Goal: Task Accomplishment & Management: Complete application form

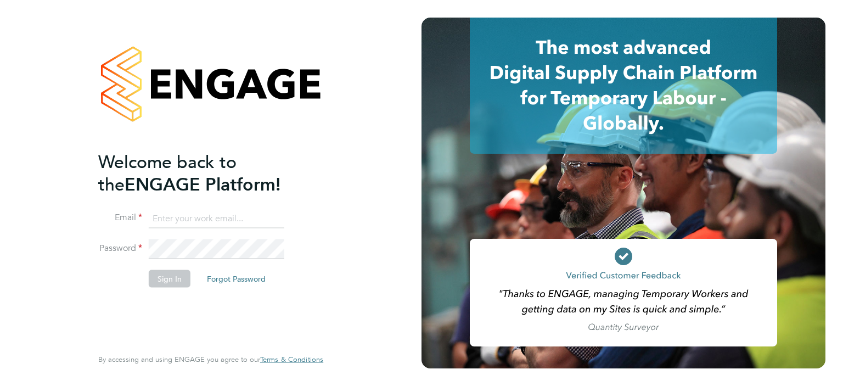
click at [227, 216] on input at bounding box center [217, 219] width 136 height 20
type input "maggs3677@gmail.com"
click at [162, 276] on button "Sign In" at bounding box center [170, 278] width 42 height 18
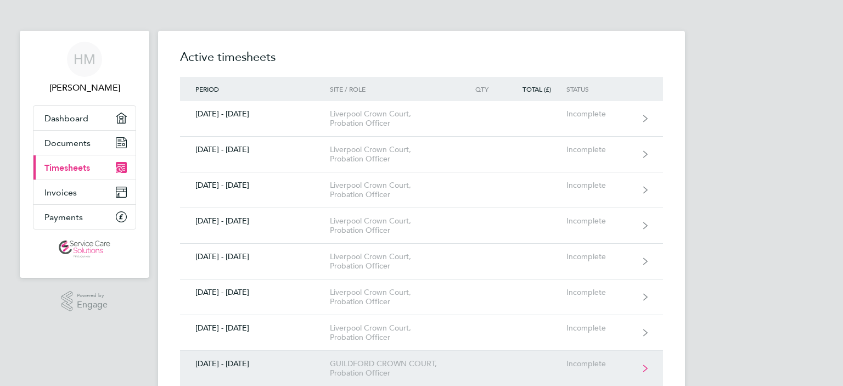
click at [577, 364] on div "Incomplete" at bounding box center [600, 363] width 68 height 9
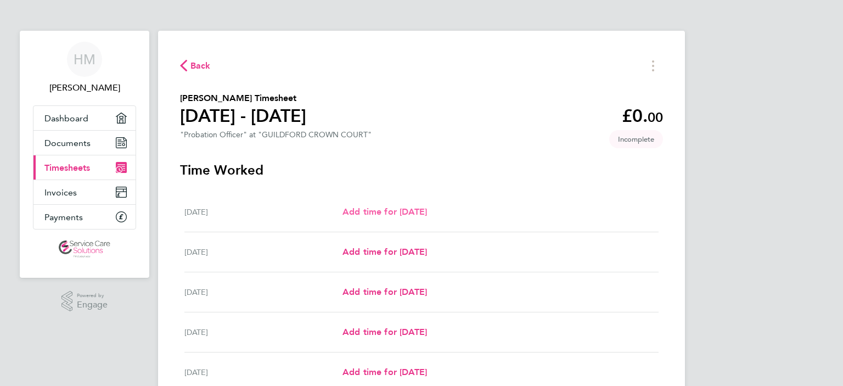
click at [415, 213] on span "Add time for [DATE]" at bounding box center [384, 211] width 85 height 10
select select "30"
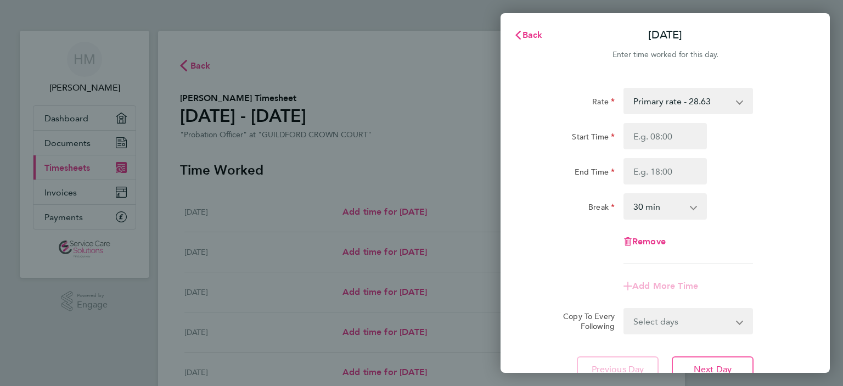
drag, startPoint x: 650, startPoint y: 190, endPoint x: 657, endPoint y: 168, distance: 23.6
click at [657, 168] on div "Rate Primary rate - 28.63 Start Time End Time Break 0 min 15 min 30 min 45 min …" at bounding box center [665, 176] width 268 height 176
click at [657, 137] on input "Start Time" at bounding box center [664, 136] width 83 height 26
type input "09:00"
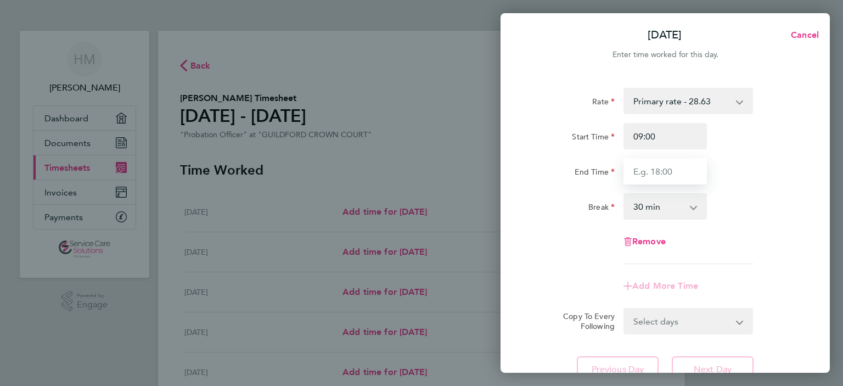
click at [656, 173] on input "End Time" at bounding box center [664, 171] width 83 height 26
type input "17:30"
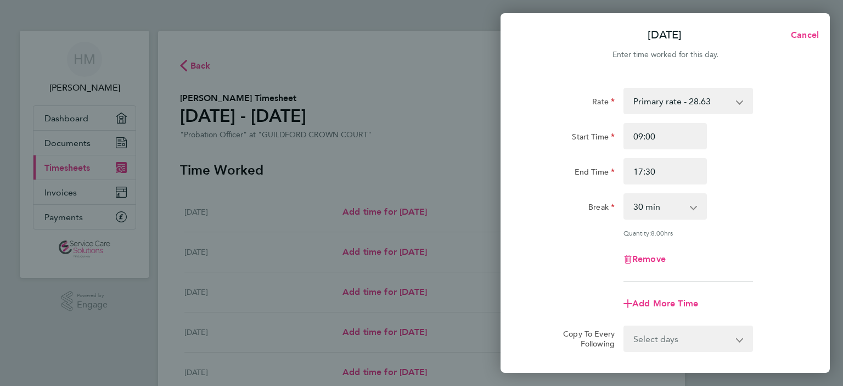
click at [808, 329] on div "Rate Primary rate - 28.63 Start Time 09:00 End Time 17:30 Break 0 min 15 min 30…" at bounding box center [665, 244] width 329 height 339
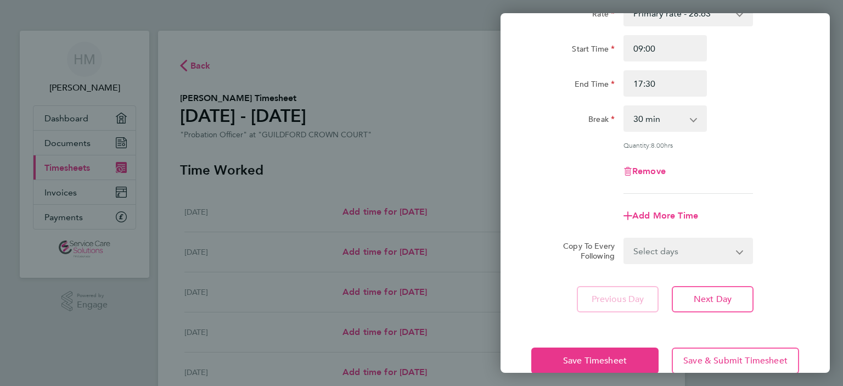
scroll to position [109, 0]
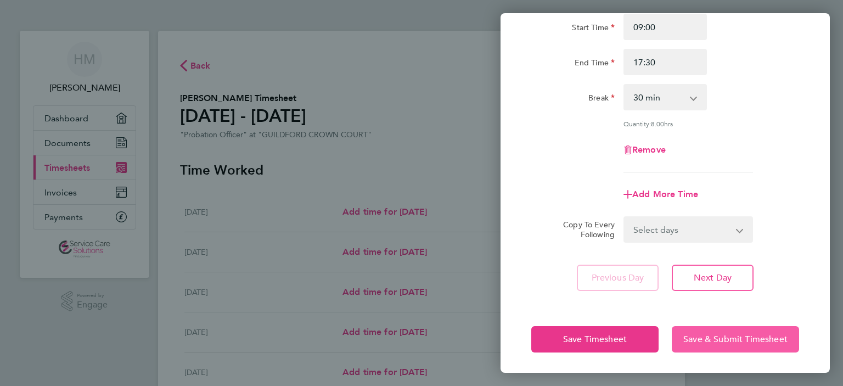
click at [705, 338] on span "Save & Submit Timesheet" at bounding box center [735, 339] width 104 height 11
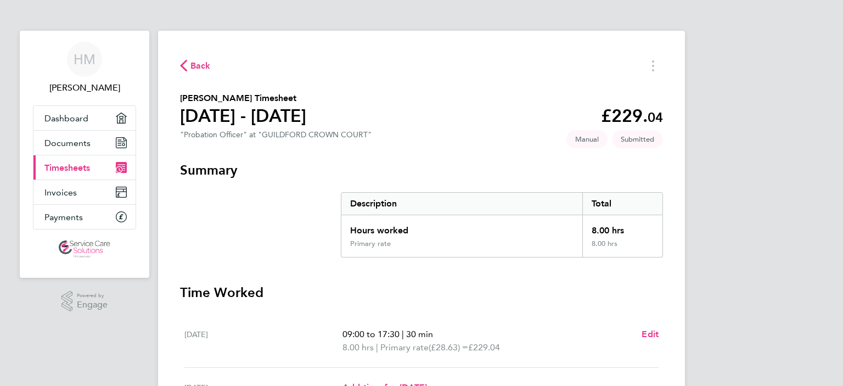
click at [194, 63] on span "Back" at bounding box center [200, 65] width 20 height 13
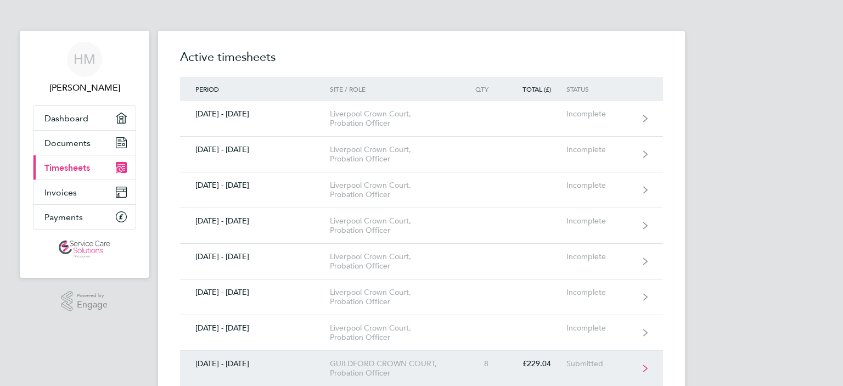
click at [472, 366] on div "8" at bounding box center [480, 363] width 48 height 9
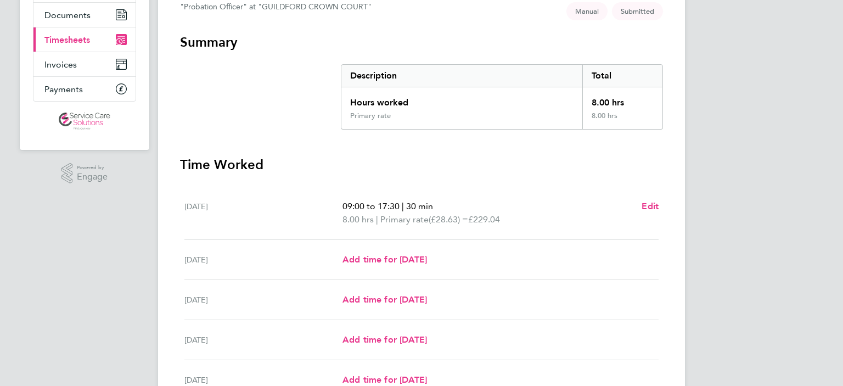
scroll to position [154, 0]
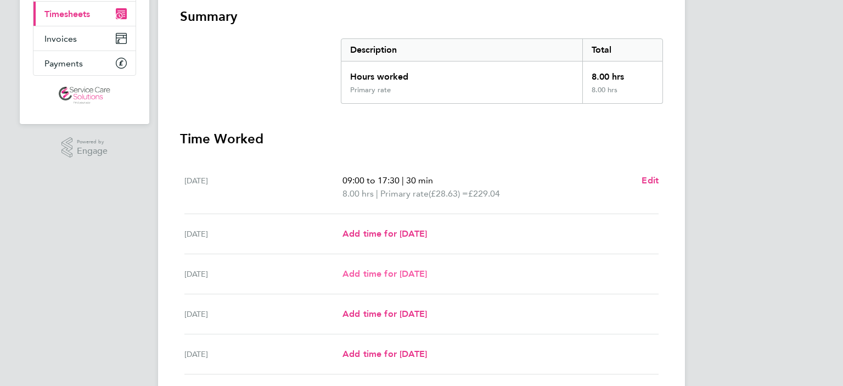
click at [373, 273] on span "Add time for [DATE]" at bounding box center [384, 273] width 85 height 10
select select "30"
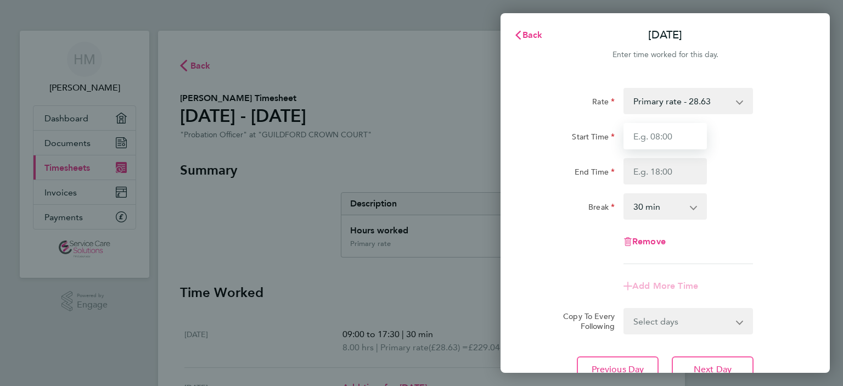
click at [664, 136] on input "Start Time" at bounding box center [664, 136] width 83 height 26
type input "09:00"
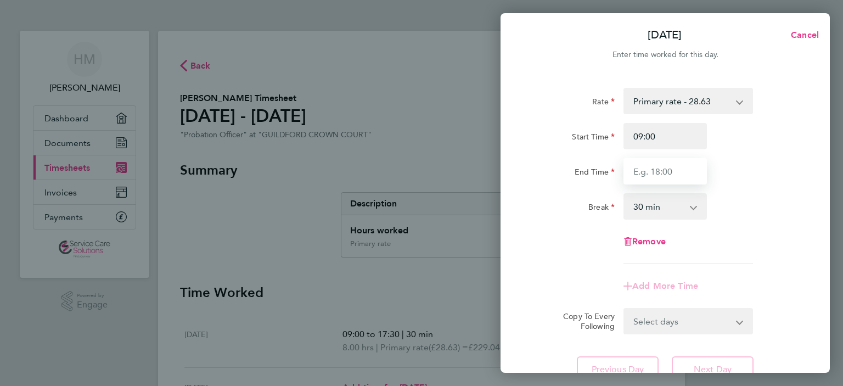
click at [658, 171] on input "End Time" at bounding box center [664, 171] width 83 height 26
type input "17:30"
click at [785, 323] on form "Rate Primary rate - 28.63 Start Time 09:00 End Time 17:30 Break 0 min 15 min 30…" at bounding box center [665, 211] width 268 height 246
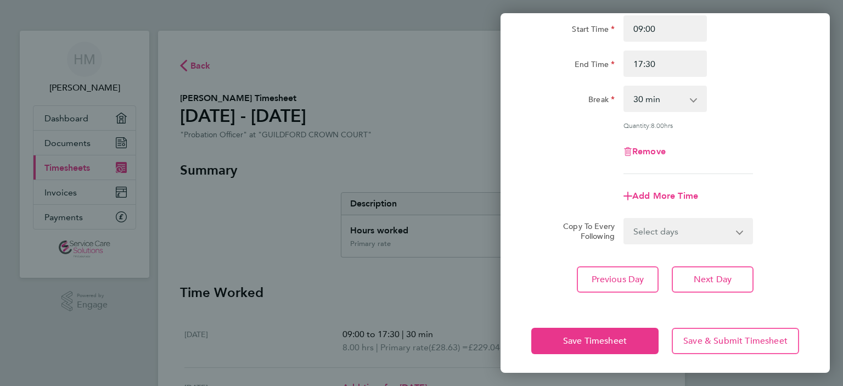
scroll to position [109, 0]
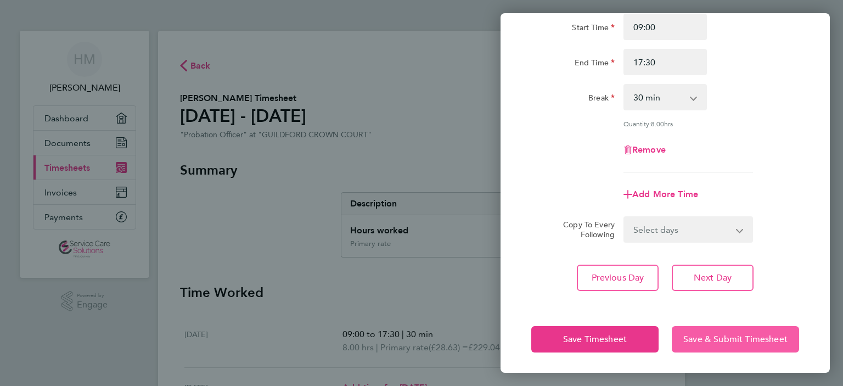
click at [727, 337] on span "Save & Submit Timesheet" at bounding box center [735, 339] width 104 height 11
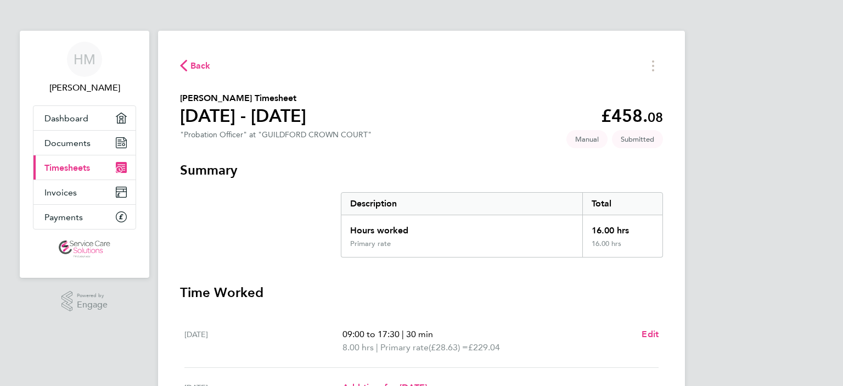
click at [271, 37] on div "Back [PERSON_NAME] Timesheet [DATE] - [DATE] £458. 08 "Probation Officer" at "G…" at bounding box center [421, 339] width 527 height 617
click at [199, 63] on span "Back" at bounding box center [200, 65] width 20 height 13
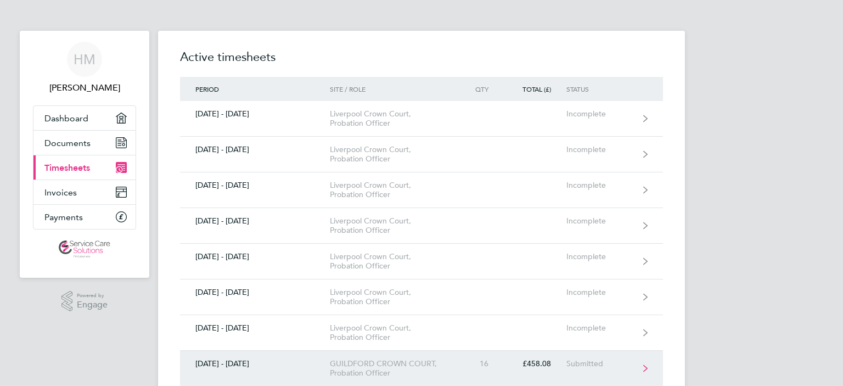
click at [530, 364] on div "£458.08" at bounding box center [535, 363] width 63 height 9
